Goal: Task Accomplishment & Management: Use online tool/utility

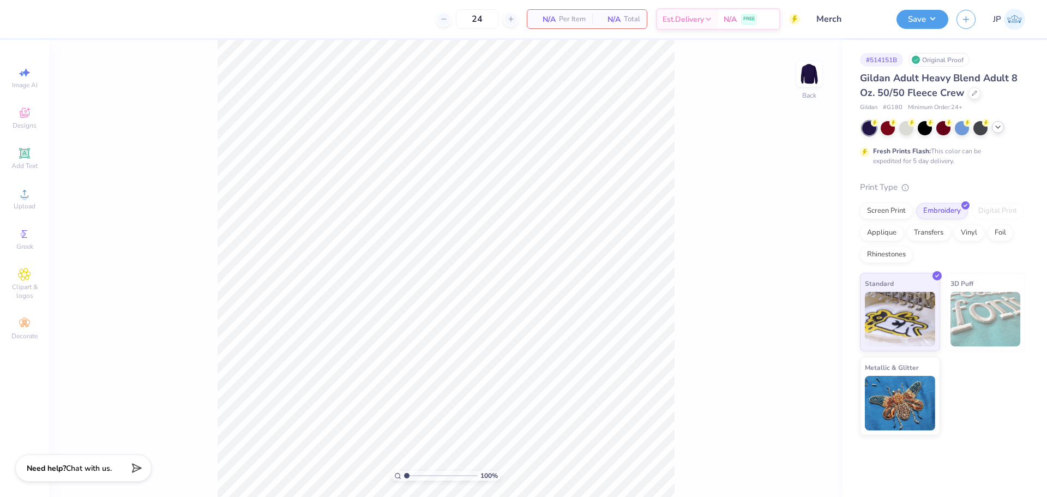
click at [1002, 127] on icon at bounding box center [998, 127] width 9 height 9
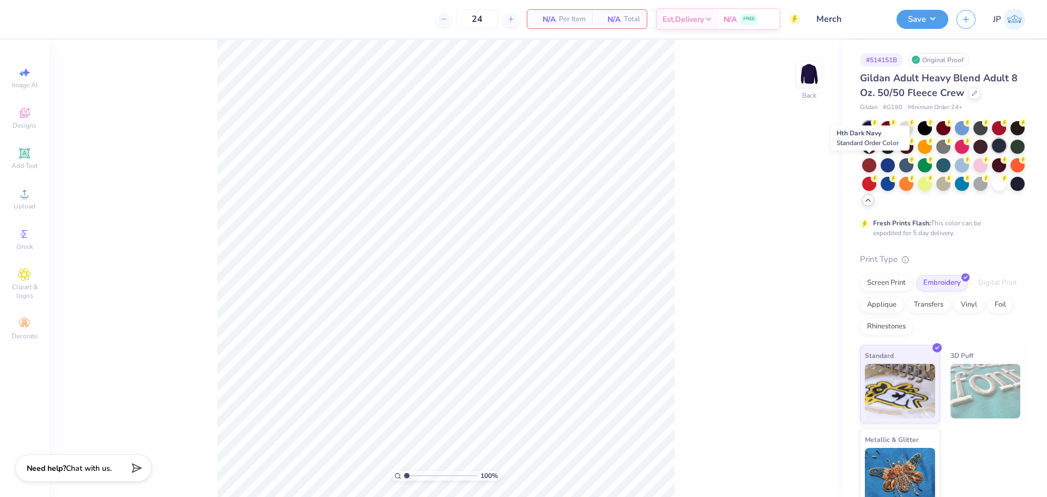
click at [992, 153] on div at bounding box center [999, 146] width 14 height 14
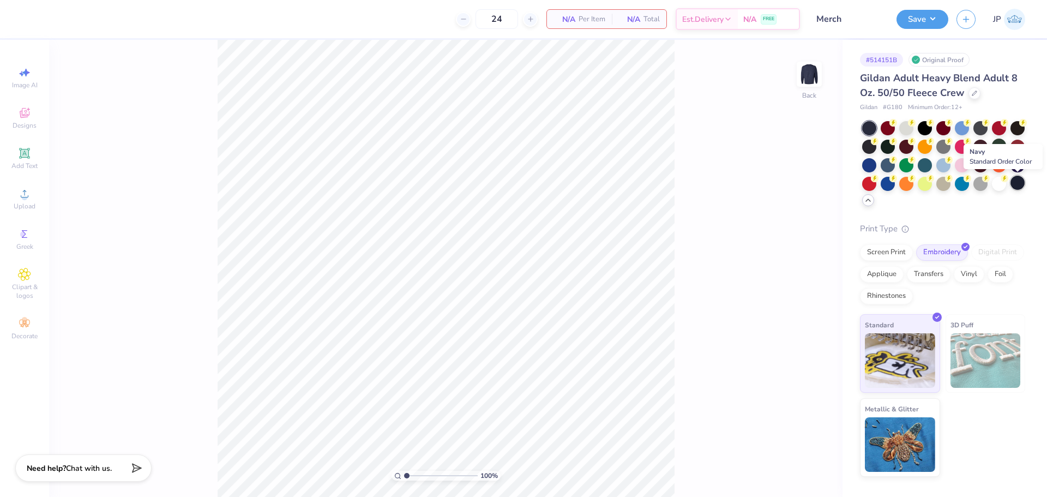
click at [1023, 179] on div at bounding box center [1018, 183] width 14 height 14
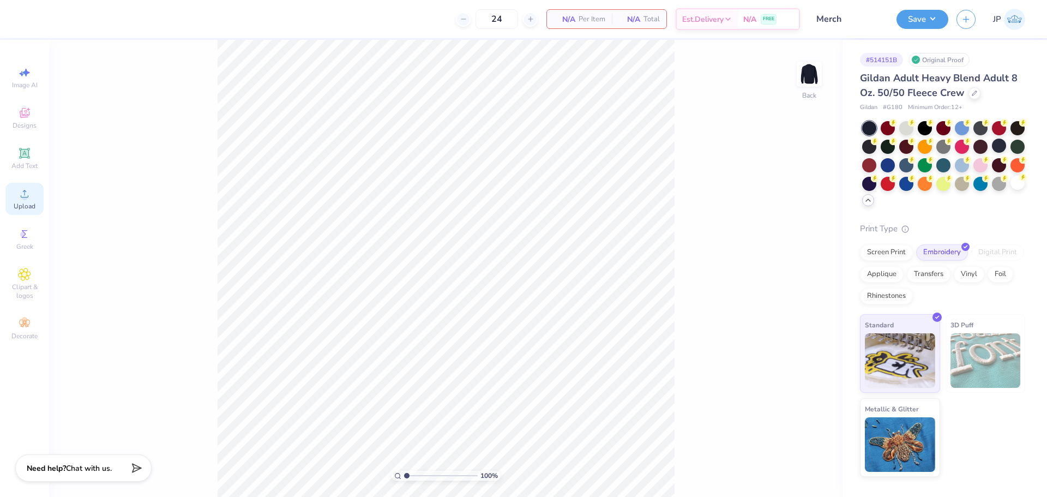
click at [28, 202] on span "Upload" at bounding box center [25, 206] width 22 height 9
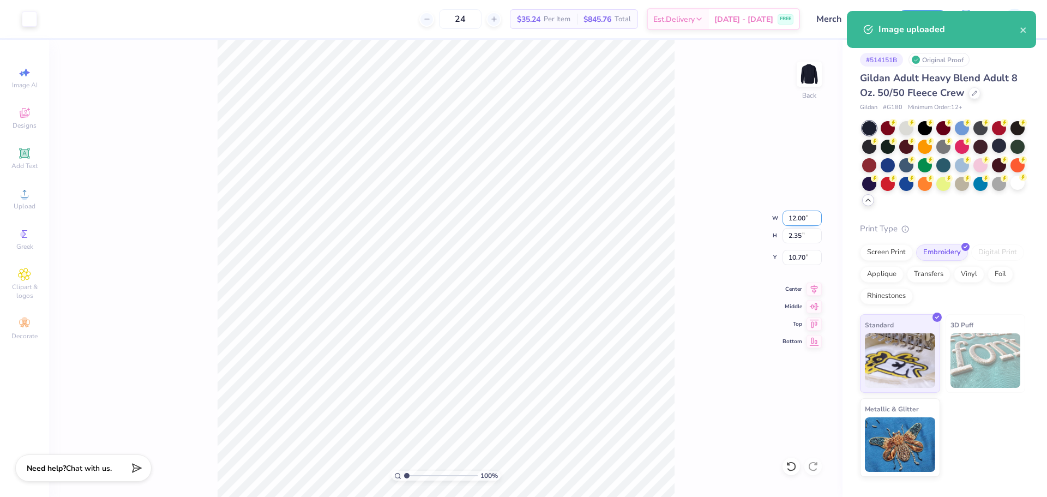
click at [788, 218] on input "12.00" at bounding box center [802, 218] width 39 height 15
click at [803, 259] on input "10.70" at bounding box center [802, 257] width 39 height 15
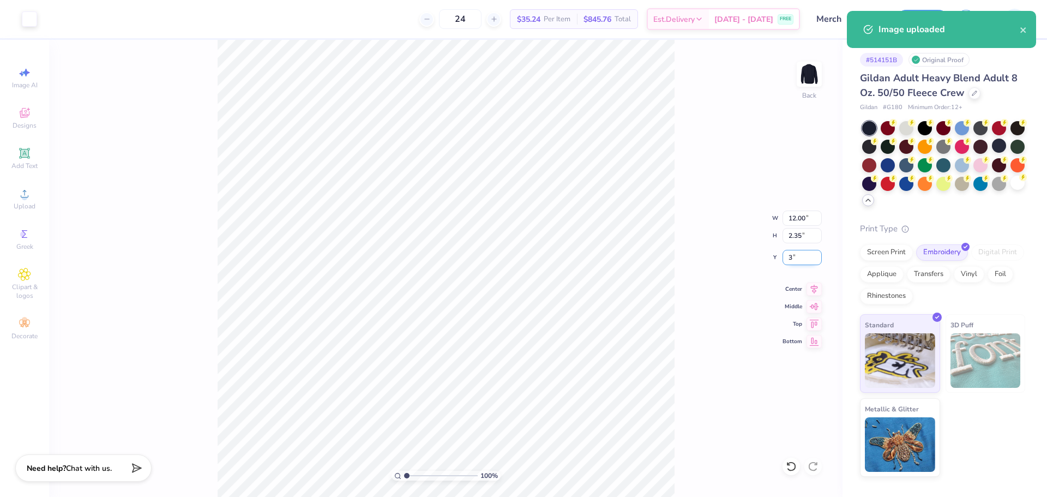
type input "3.00"
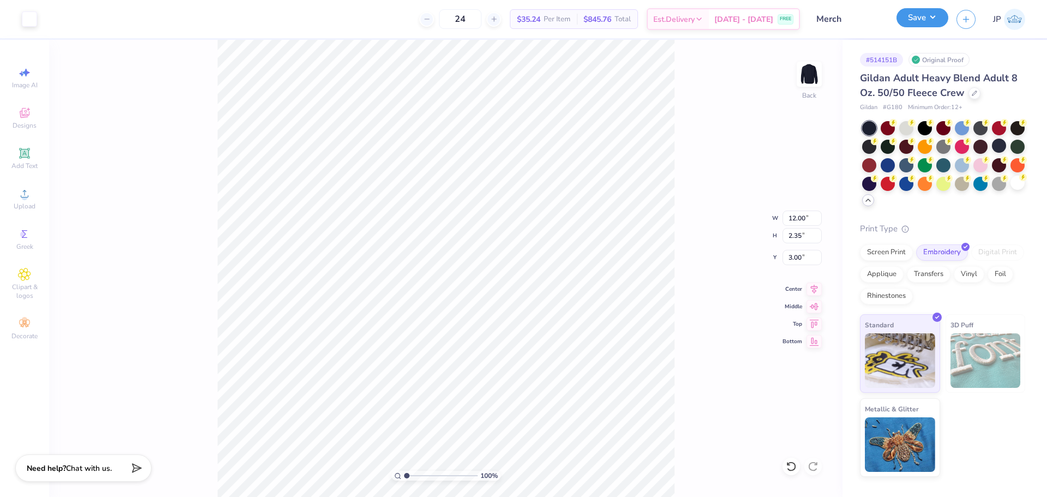
click at [919, 21] on button "Save" at bounding box center [923, 17] width 52 height 19
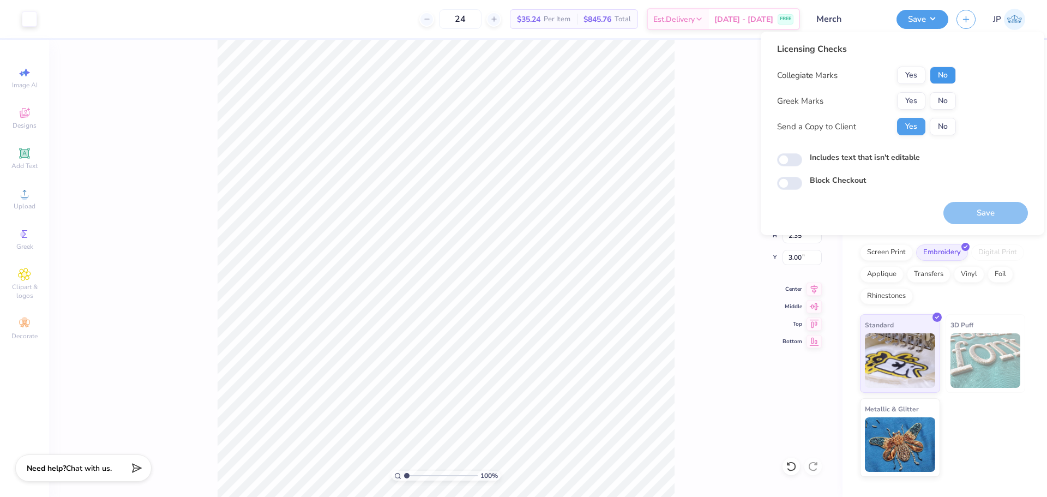
click at [947, 81] on button "No" at bounding box center [943, 75] width 26 height 17
click at [944, 97] on button "No" at bounding box center [943, 100] width 26 height 17
click at [970, 215] on button "Save" at bounding box center [986, 213] width 85 height 22
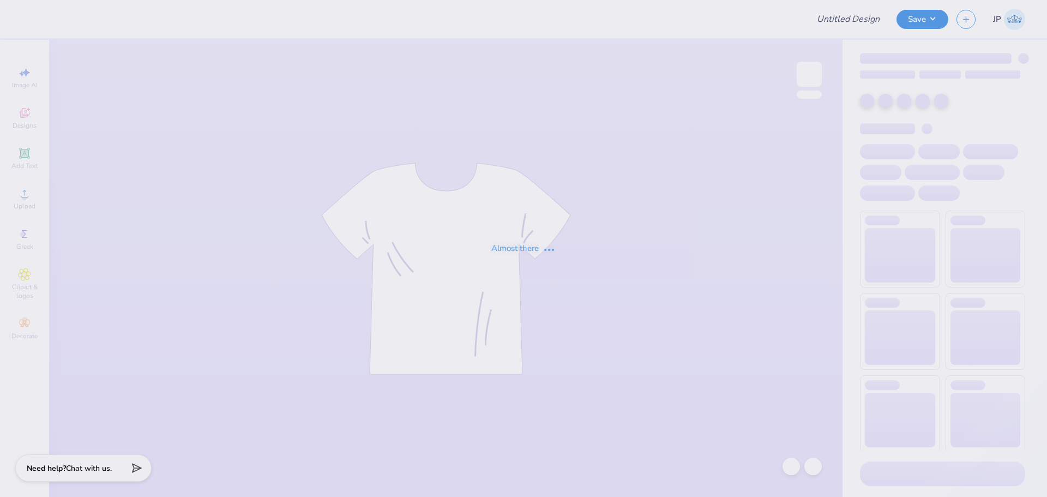
type input "Merch"
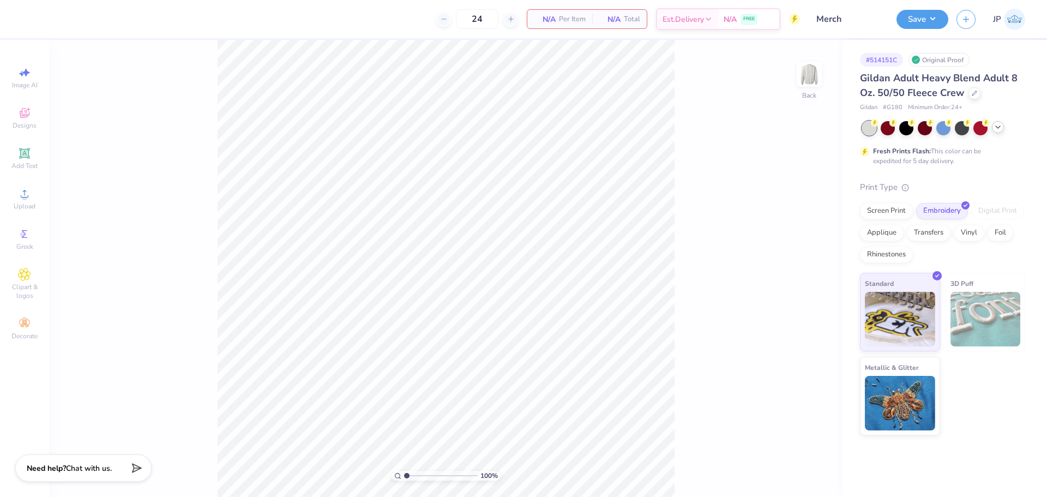
click at [997, 129] on icon at bounding box center [998, 127] width 9 height 9
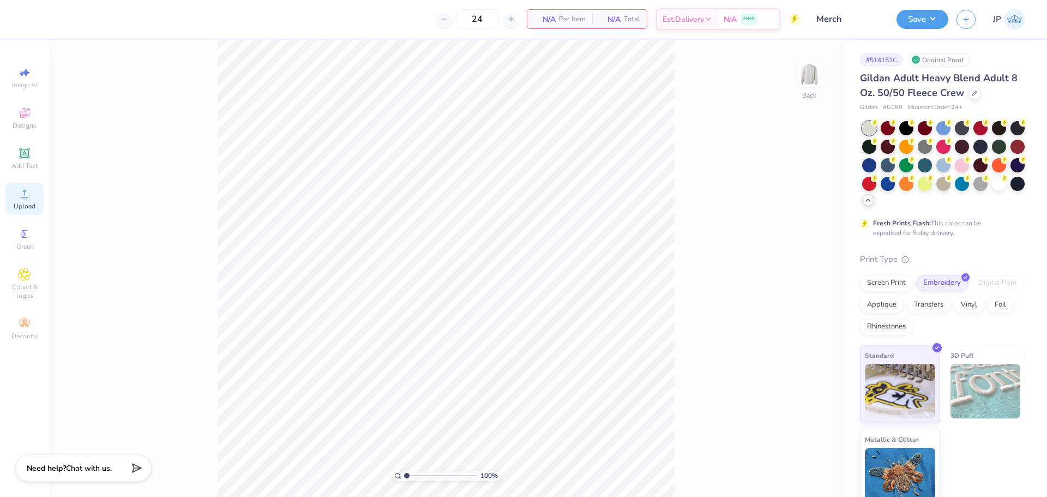
click at [31, 190] on icon at bounding box center [24, 193] width 13 height 13
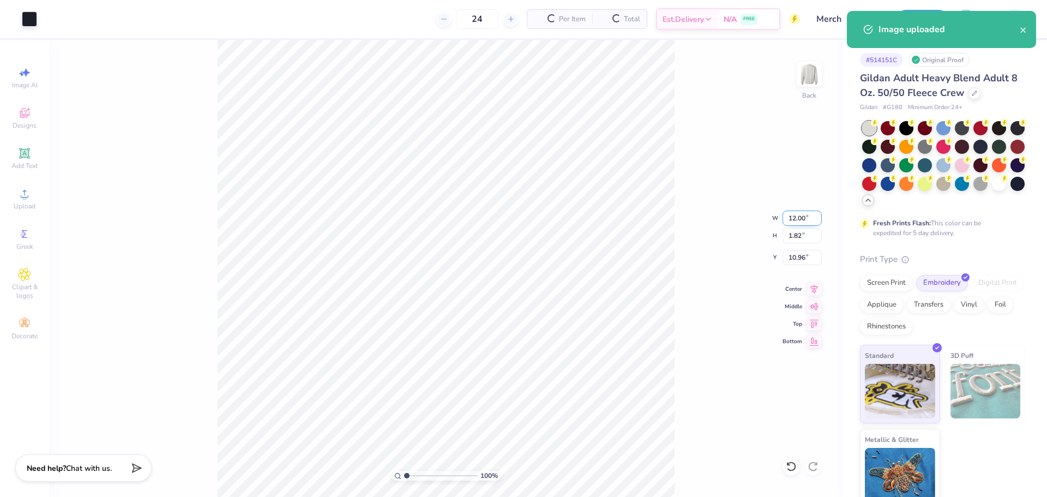
click at [787, 217] on input "12.00" at bounding box center [802, 218] width 39 height 15
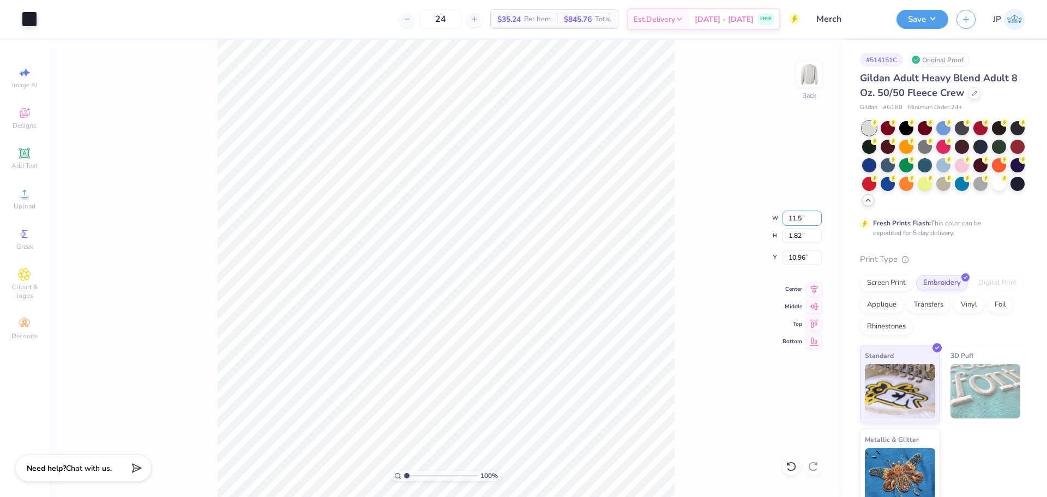
type input "11.50"
type input "1.75"
click at [792, 257] on input "11.00" at bounding box center [802, 257] width 39 height 15
type input "3.00"
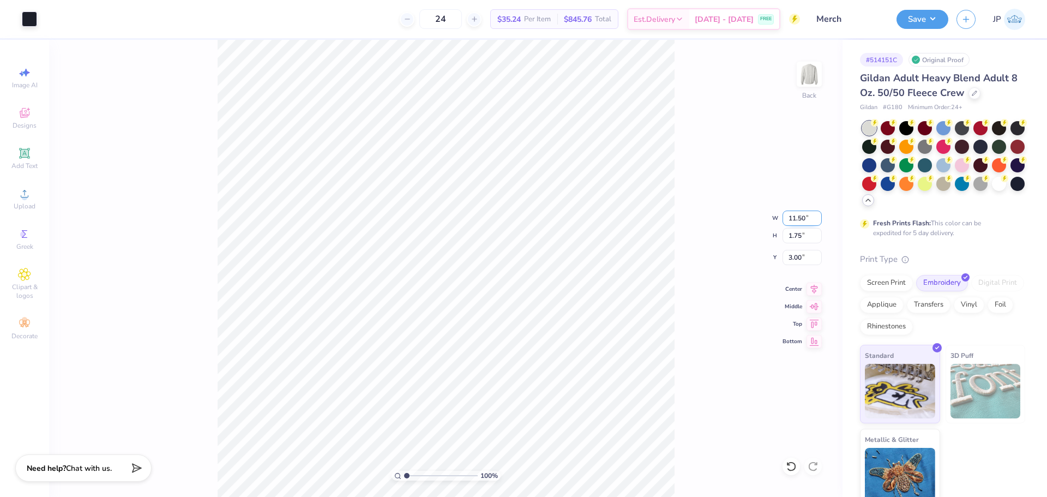
click at [801, 219] on input "11.50" at bounding box center [802, 218] width 39 height 15
type input "12.00"
type input "1.82"
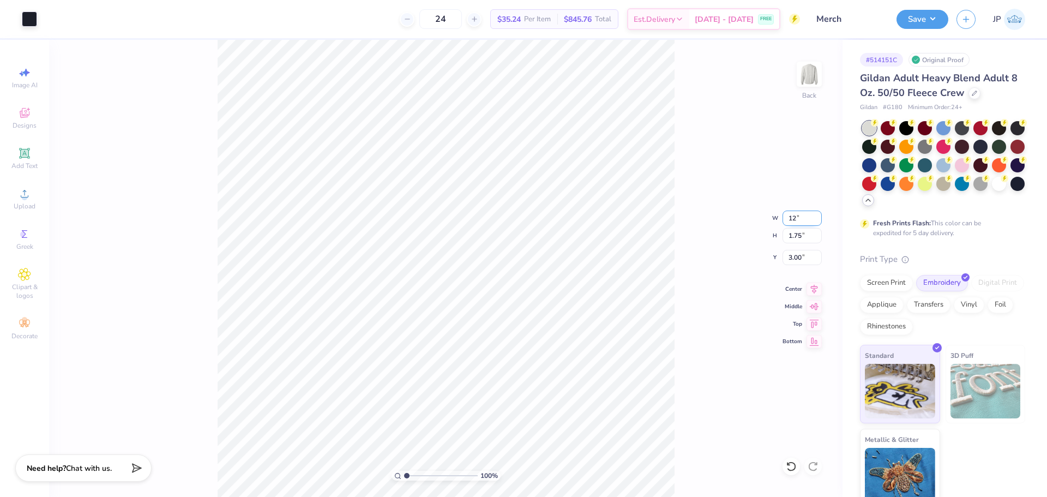
type input "2.96"
click at [810, 257] on input "2.96" at bounding box center [802, 257] width 39 height 15
type input "3.00"
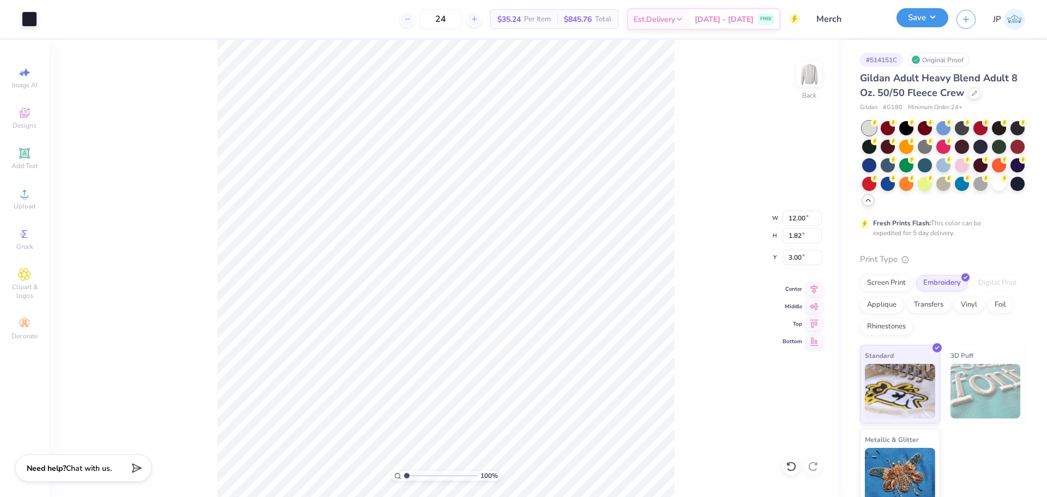
click at [937, 24] on button "Save" at bounding box center [923, 17] width 52 height 19
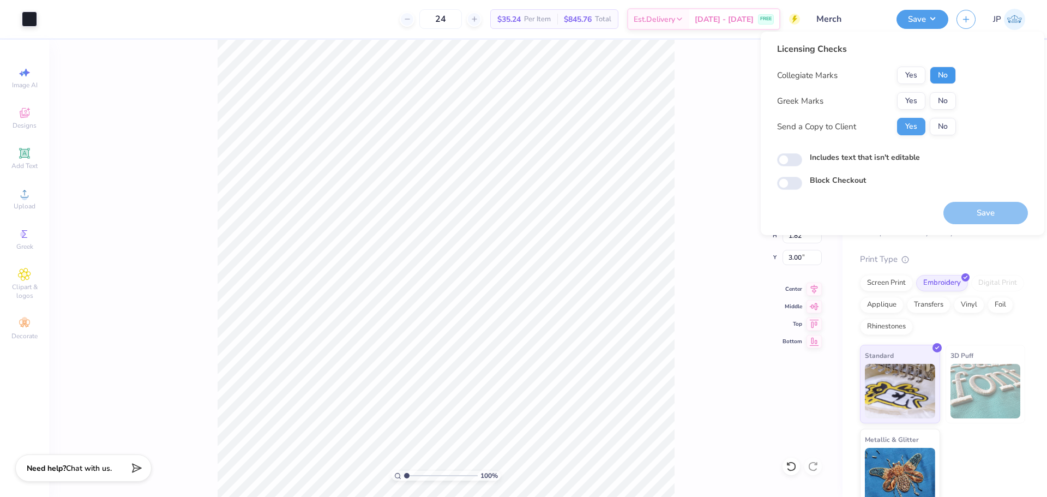
click at [935, 83] on button "No" at bounding box center [943, 75] width 26 height 17
click at [944, 107] on button "No" at bounding box center [943, 100] width 26 height 17
click at [977, 211] on button "Save" at bounding box center [986, 213] width 85 height 22
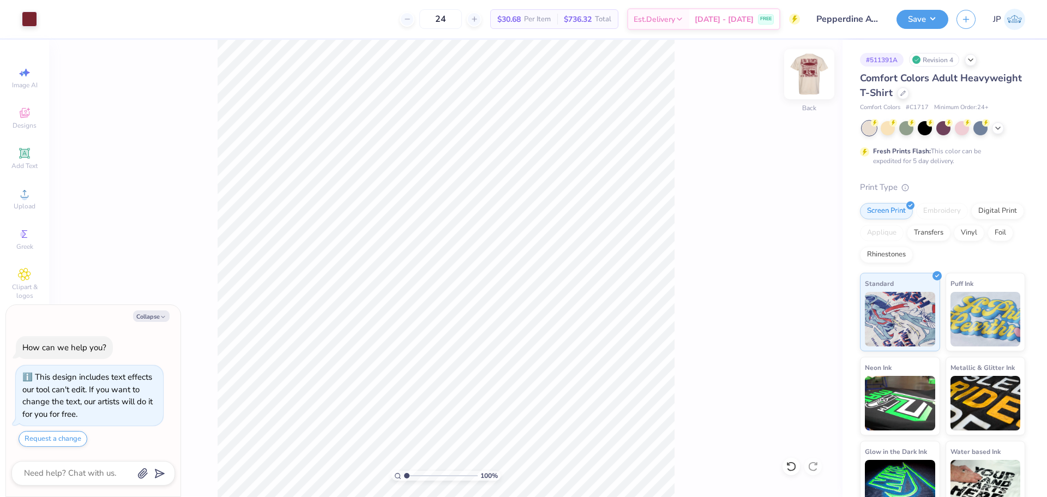
click at [816, 74] on img at bounding box center [810, 74] width 44 height 44
click at [21, 196] on icon at bounding box center [24, 193] width 13 height 13
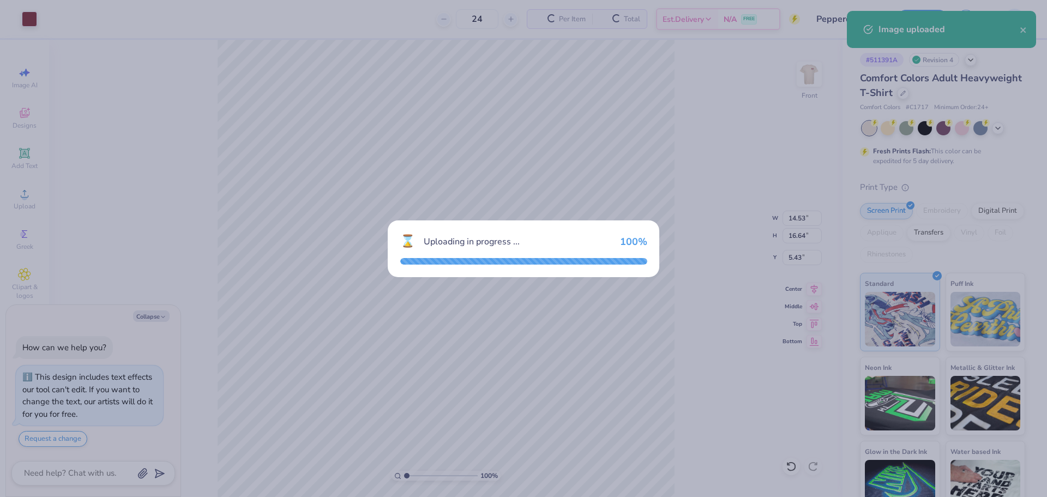
type textarea "x"
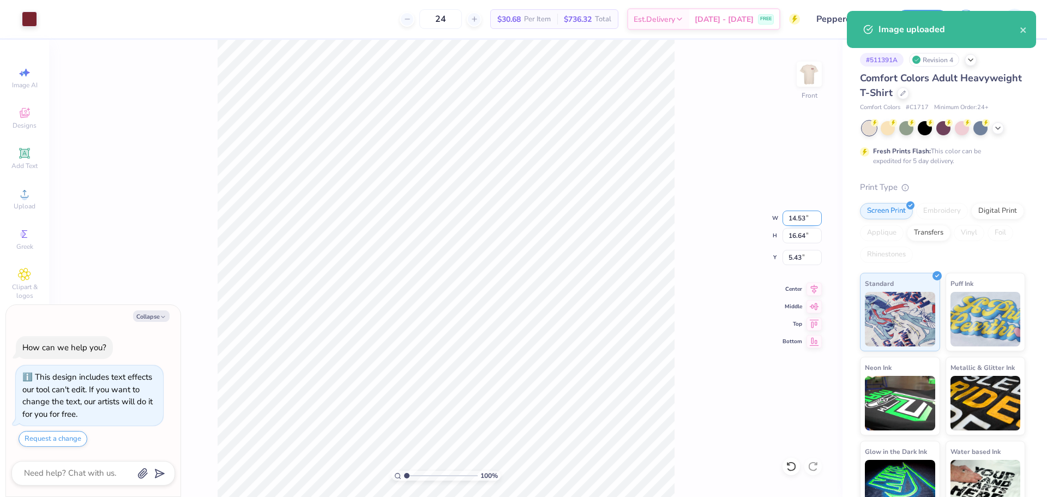
click at [804, 214] on input "14.53" at bounding box center [802, 218] width 39 height 15
type input "12"
type textarea "x"
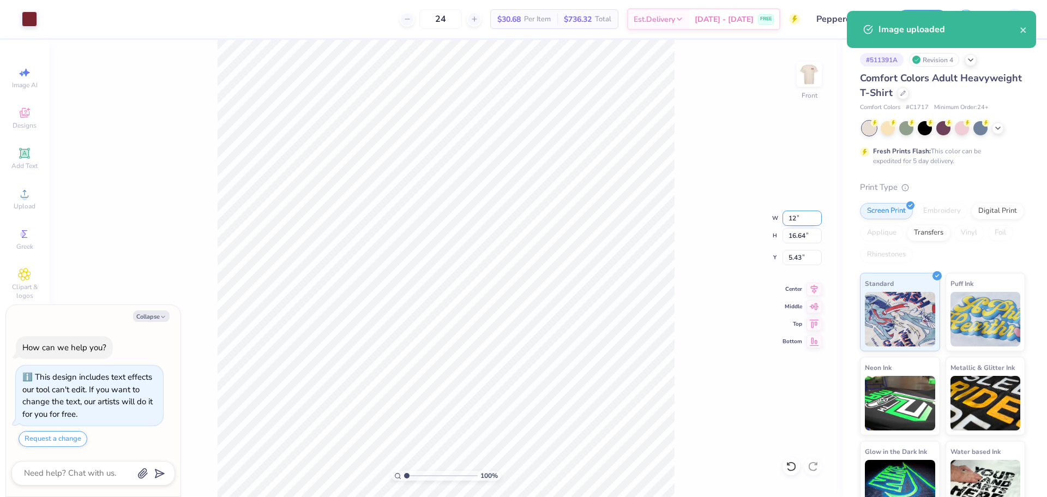
type input "12.00"
type input "13.74"
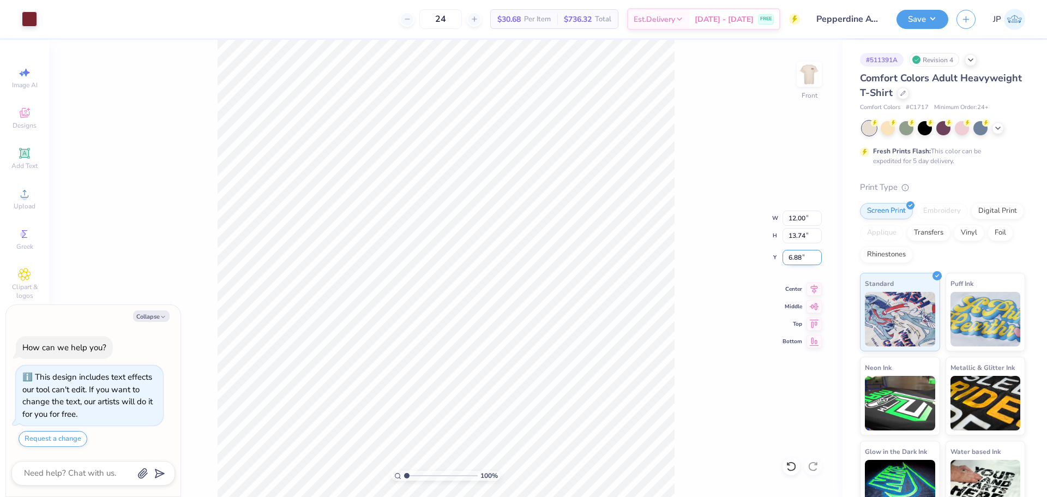
click at [795, 256] on input "6.88" at bounding box center [802, 257] width 39 height 15
type input "3"
type textarea "x"
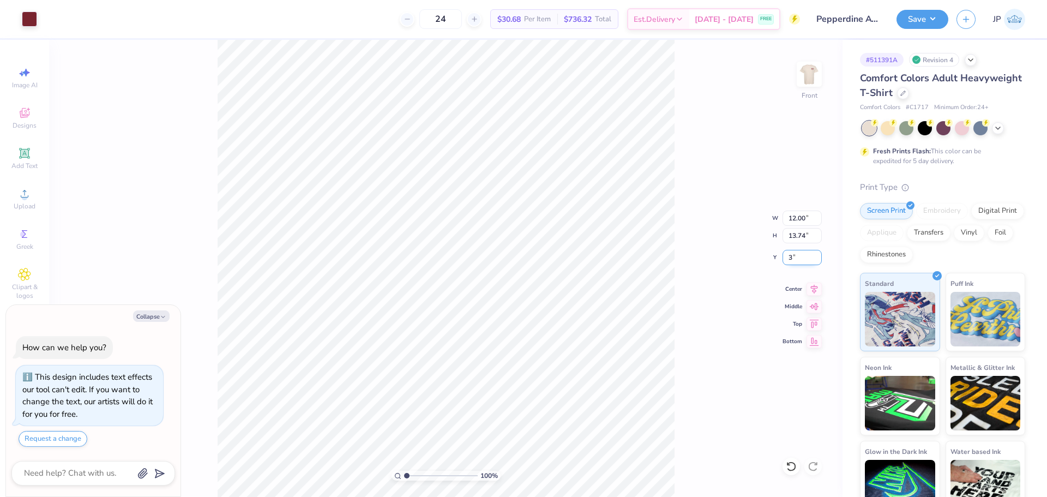
type input "3.00"
click at [942, 20] on button "Save" at bounding box center [923, 17] width 52 height 19
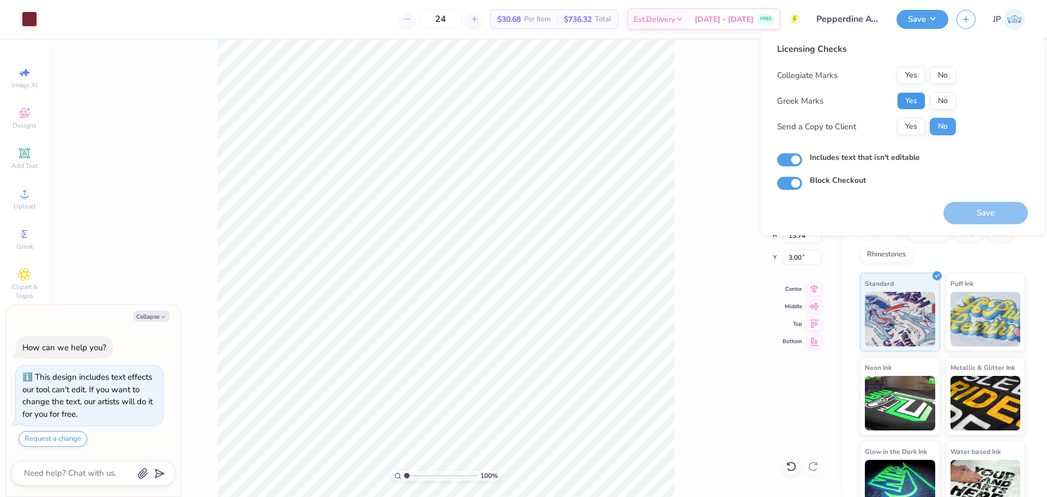
click at [911, 97] on button "Yes" at bounding box center [911, 100] width 28 height 17
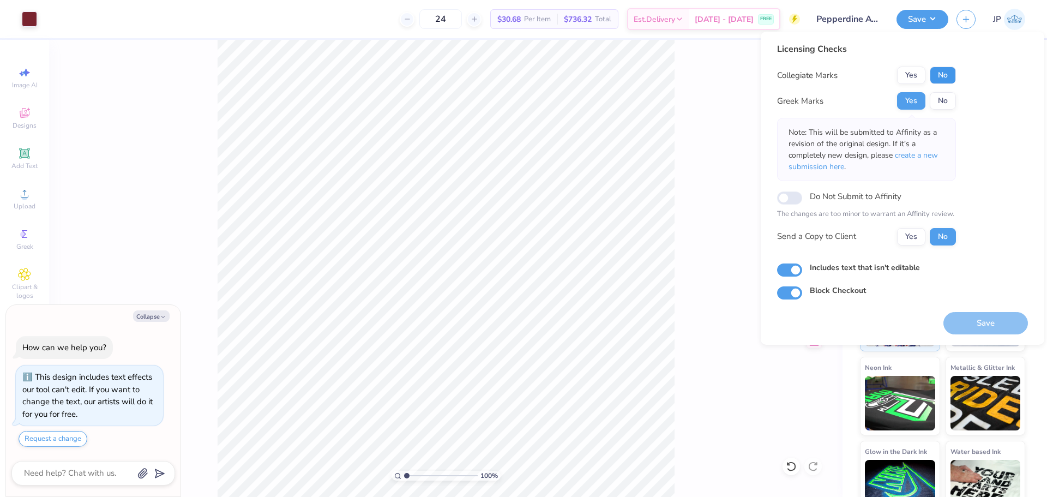
click at [944, 70] on button "No" at bounding box center [943, 75] width 26 height 17
click at [965, 314] on button "Save" at bounding box center [986, 323] width 85 height 22
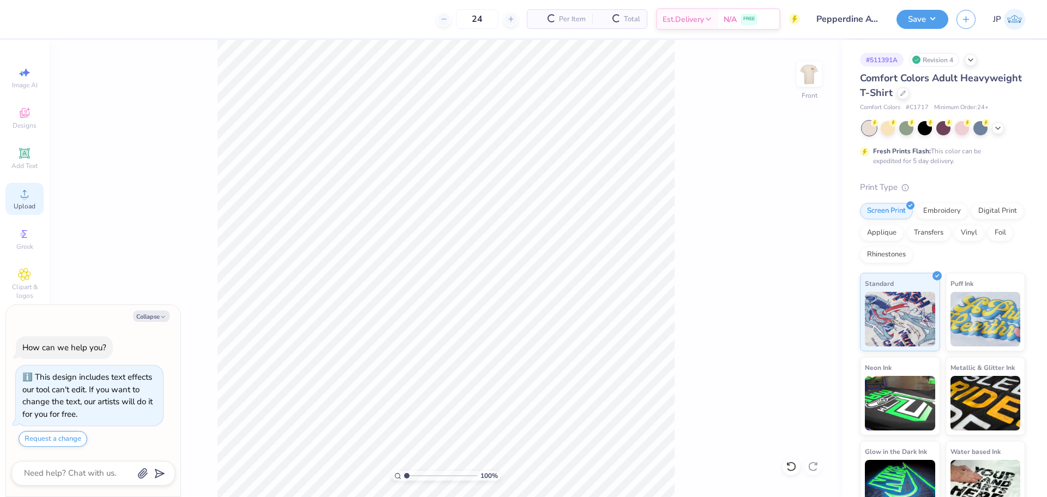
click at [24, 202] on span "Upload" at bounding box center [25, 206] width 22 height 9
click at [27, 200] on icon at bounding box center [24, 193] width 13 height 13
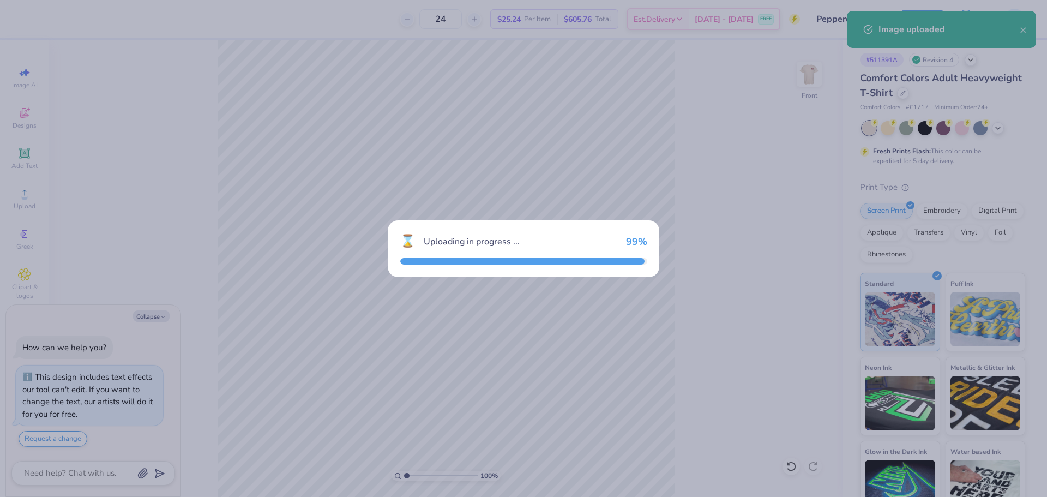
type textarea "x"
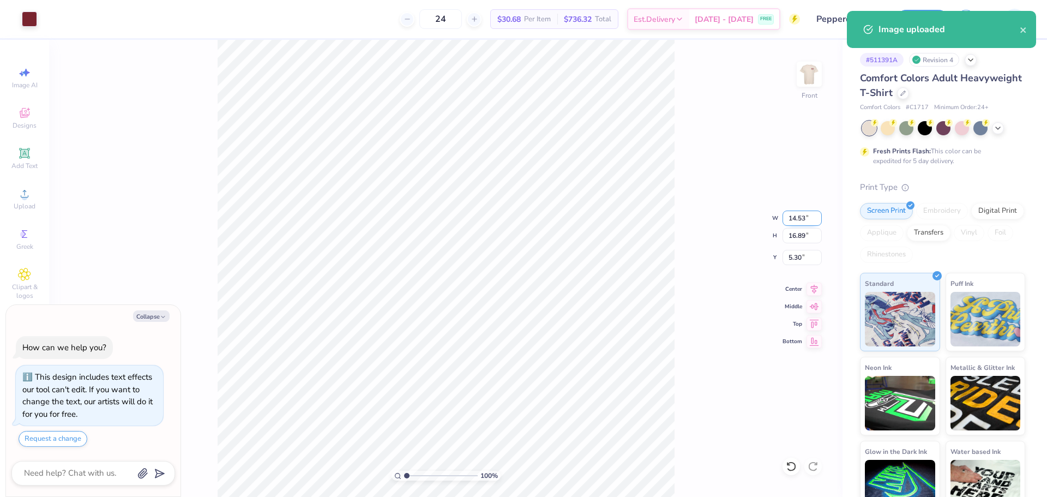
click at [793, 218] on input "14.53" at bounding box center [802, 218] width 39 height 15
type input "12"
type textarea "x"
type input "12.00"
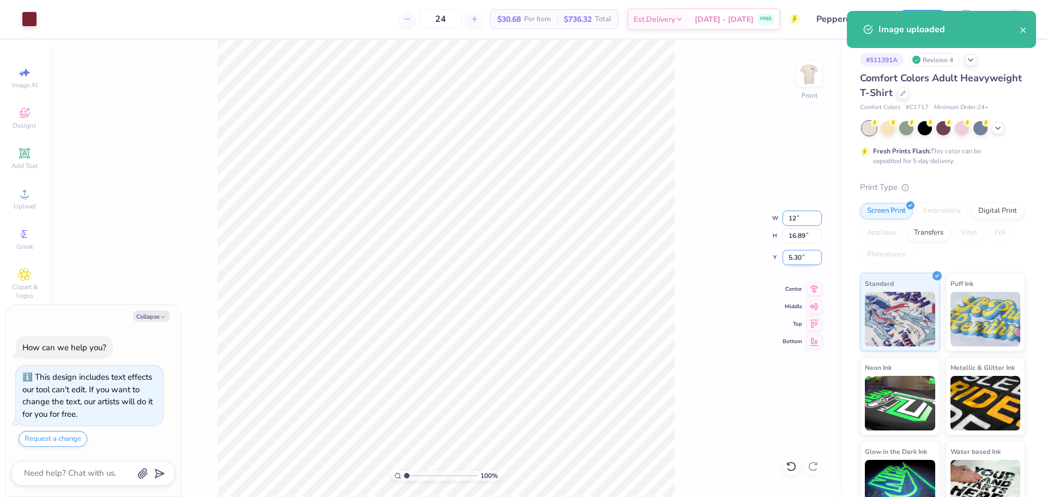
type input "13.95"
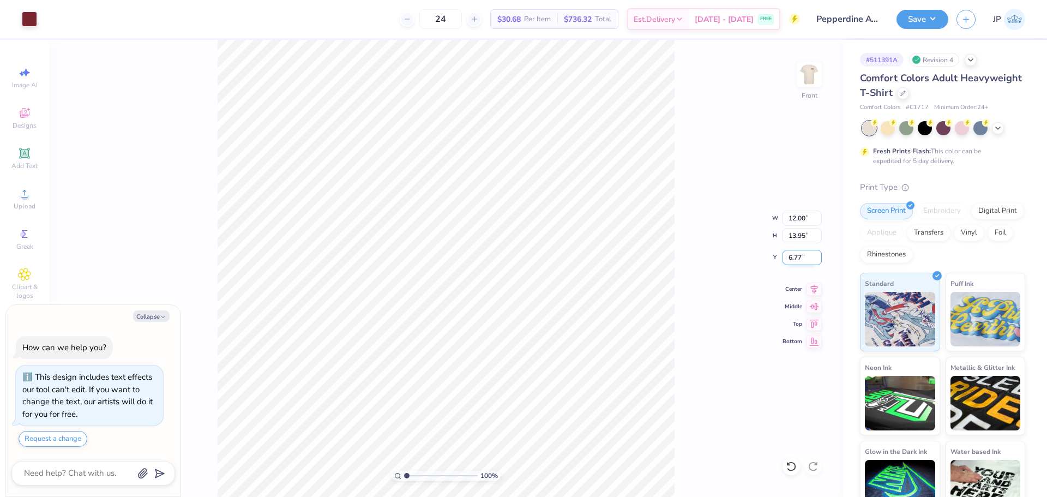
click at [792, 258] on input "6.77" at bounding box center [802, 257] width 39 height 15
type input "3"
type textarea "x"
type input "3.00"
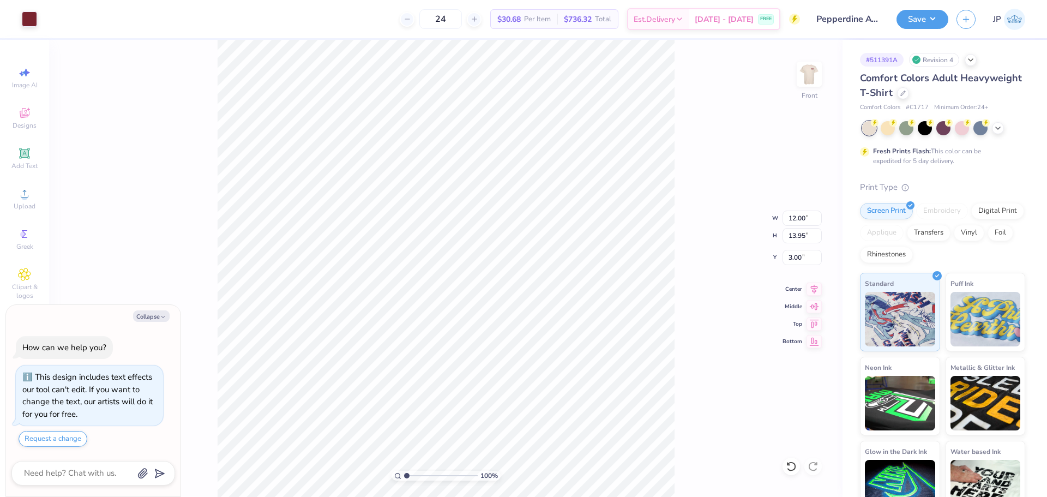
click at [681, 260] on div "100 % Front W 12.00 12.00 " H 13.95 13.95 " Y 3.00 3.00 " Center Middle Top Bot…" at bounding box center [446, 268] width 794 height 457
click at [911, 26] on button "Save" at bounding box center [923, 17] width 52 height 19
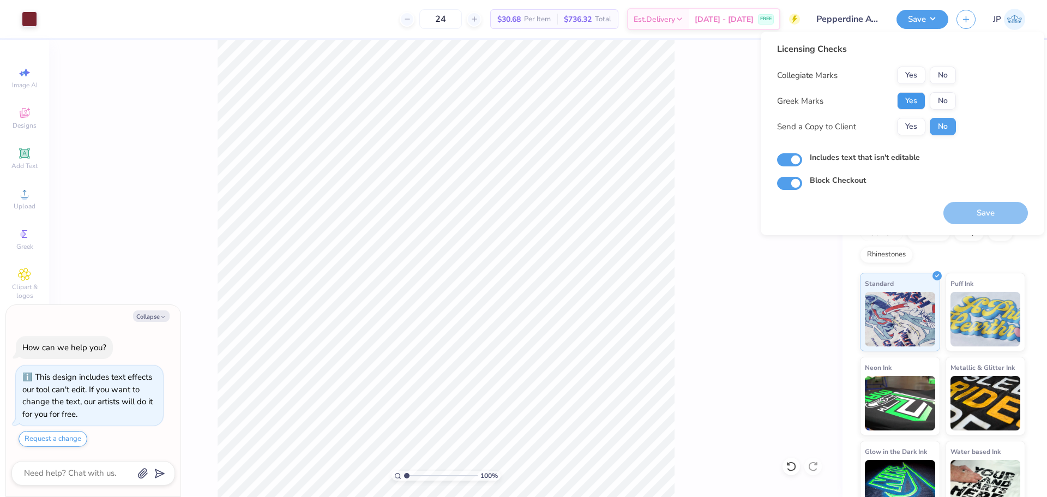
click at [909, 103] on button "Yes" at bounding box center [911, 100] width 28 height 17
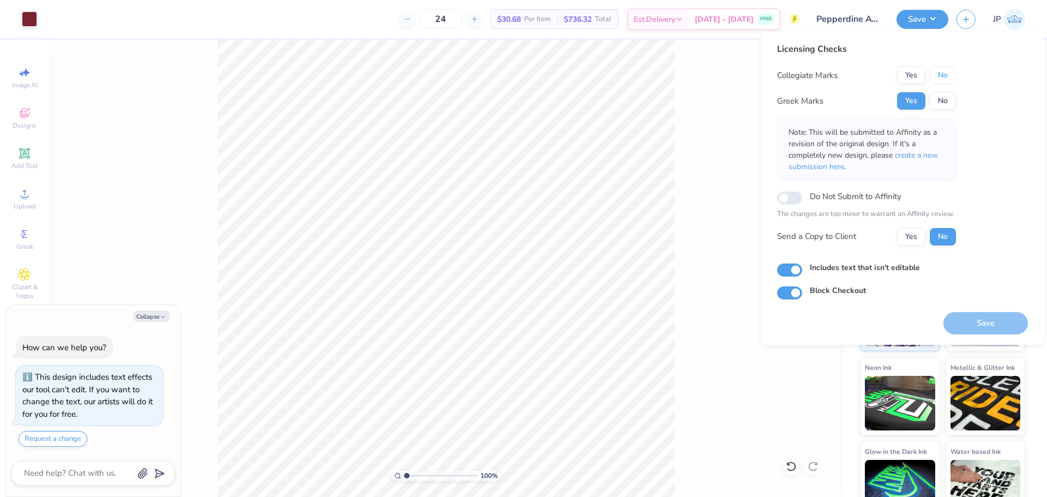
click at [946, 74] on button "No" at bounding box center [943, 75] width 26 height 17
click at [983, 321] on button "Save" at bounding box center [986, 323] width 85 height 22
type textarea "x"
